Goal: Find specific page/section: Find specific page/section

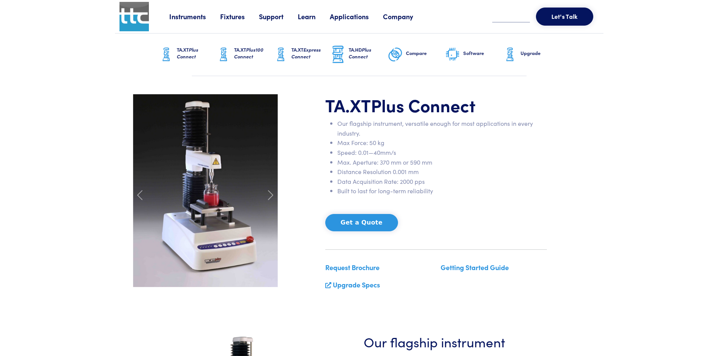
click at [482, 267] on link "Getting Started Guide" at bounding box center [474, 267] width 68 height 9
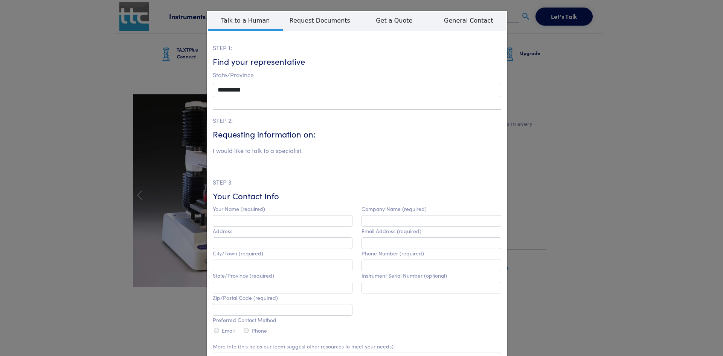
click at [566, 112] on div "**********" at bounding box center [361, 178] width 723 height 356
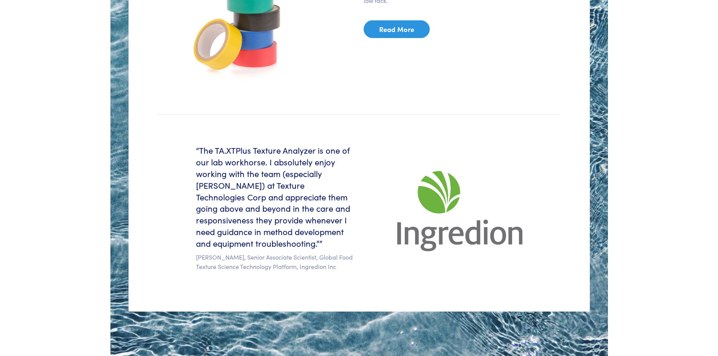
scroll to position [1658, 0]
